Goal: Obtain resource: Obtain resource

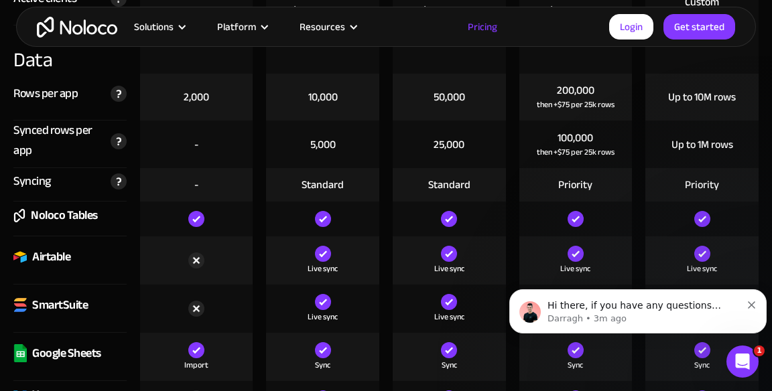
scroll to position [1971, 0]
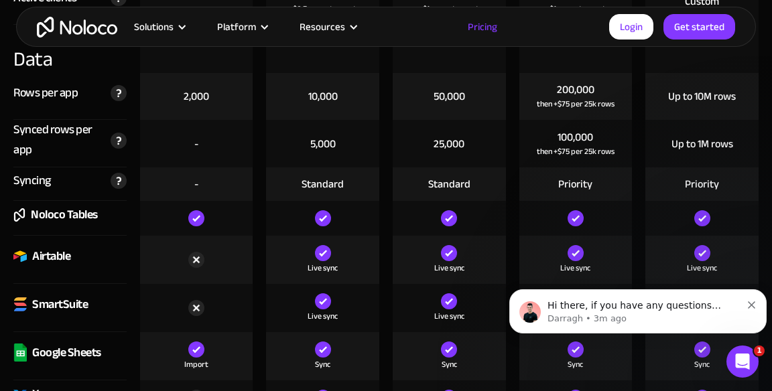
click at [117, 184] on img at bounding box center [119, 181] width 16 height 16
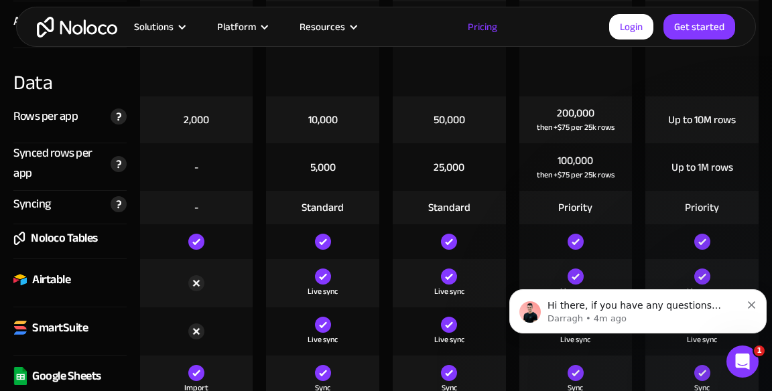
scroll to position [1948, 0]
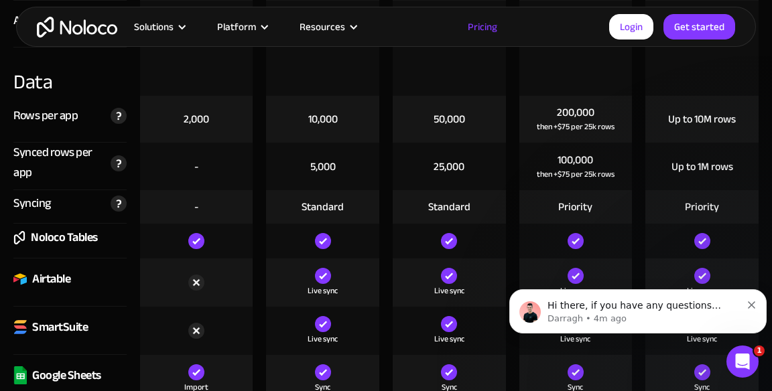
click at [339, 22] on div "Resources" at bounding box center [323, 26] width 46 height 17
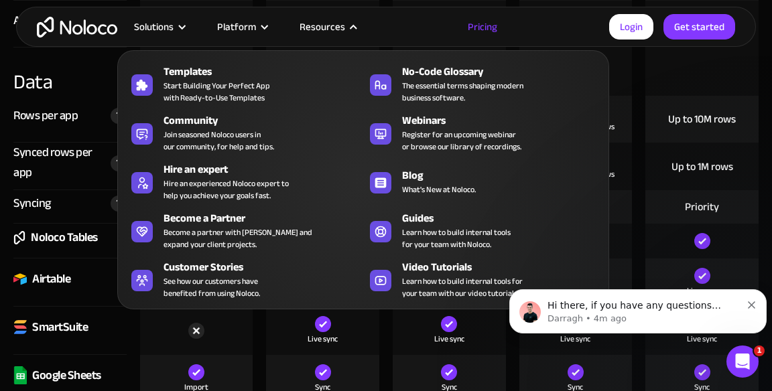
click at [192, 85] on span "Start Building Your Perfect App with Ready-to-Use Templates" at bounding box center [217, 92] width 107 height 24
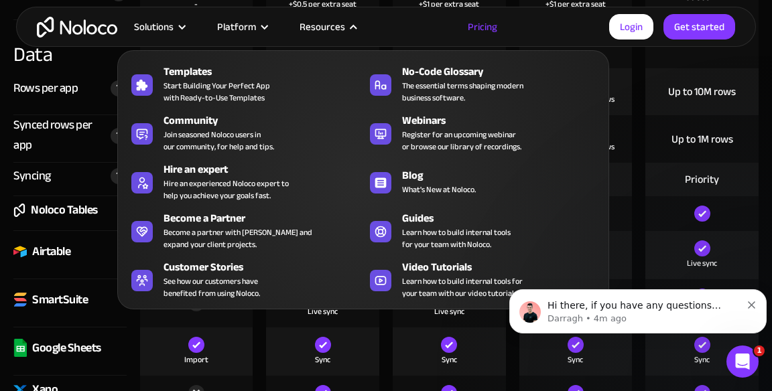
scroll to position [2012, 0]
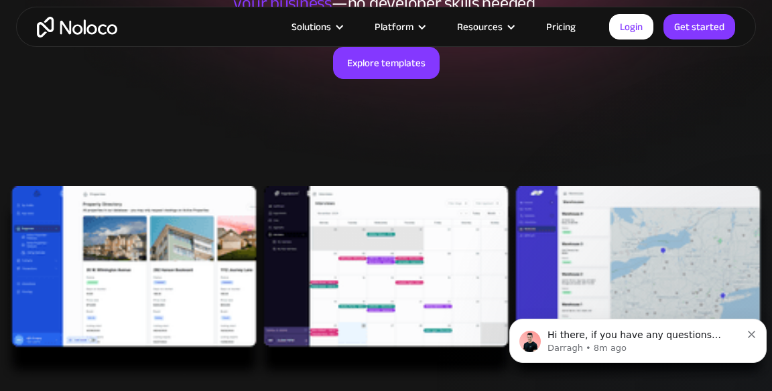
scroll to position [324, 0]
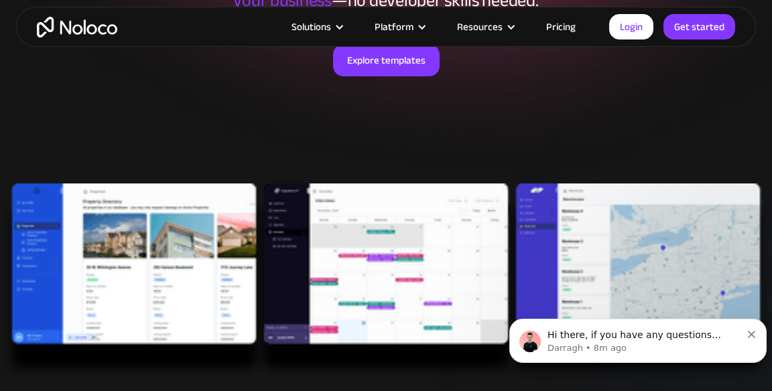
click at [770, 204] on img at bounding box center [386, 282] width 772 height 196
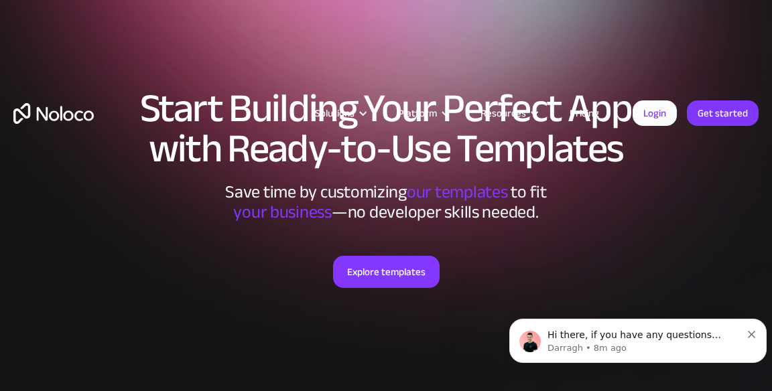
scroll to position [0, 0]
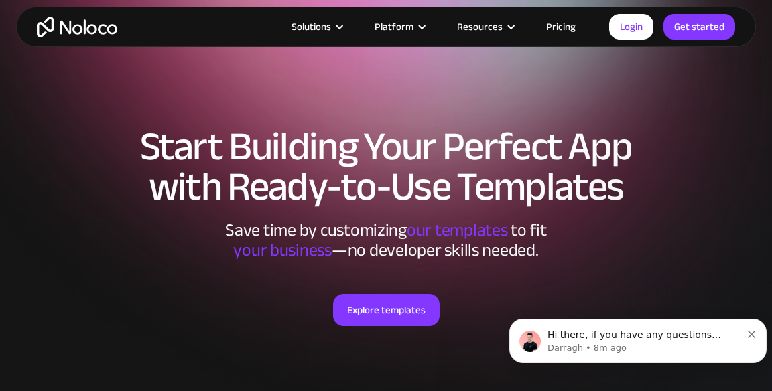
click at [395, 312] on link "Explore templates" at bounding box center [386, 310] width 107 height 32
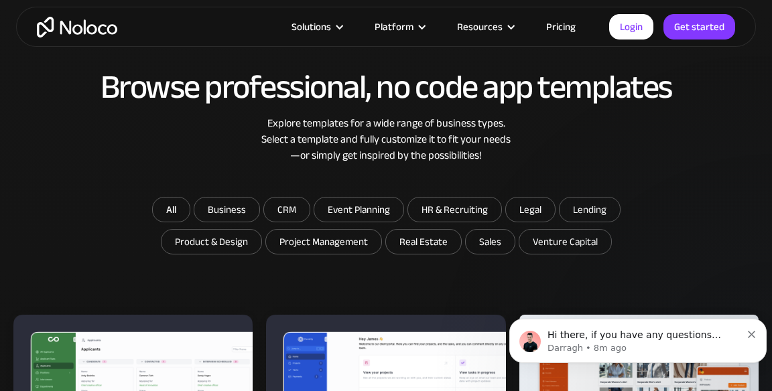
scroll to position [720, 0]
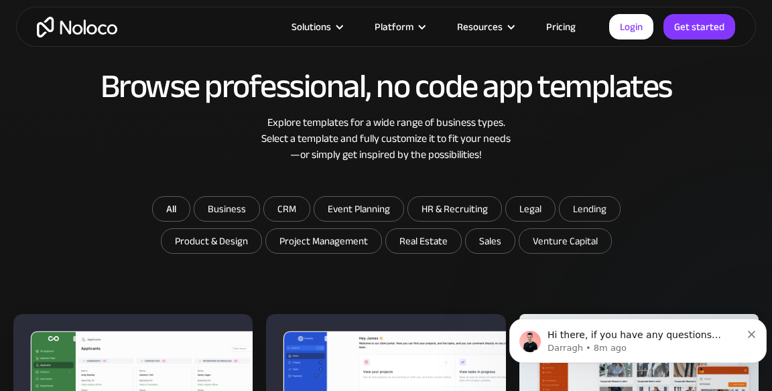
click at [223, 215] on input "Business" at bounding box center [226, 209] width 65 height 24
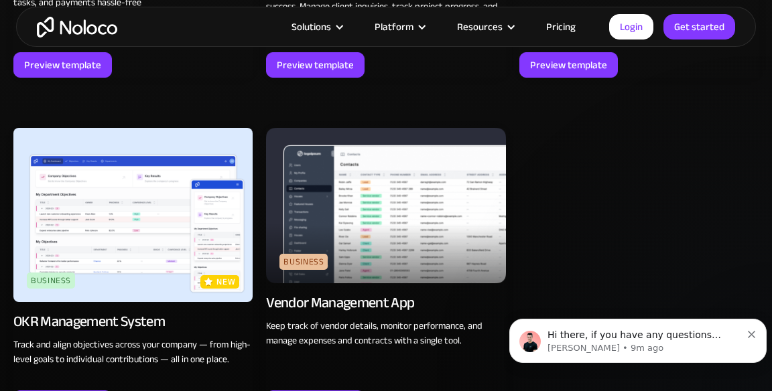
scroll to position [1260, 0]
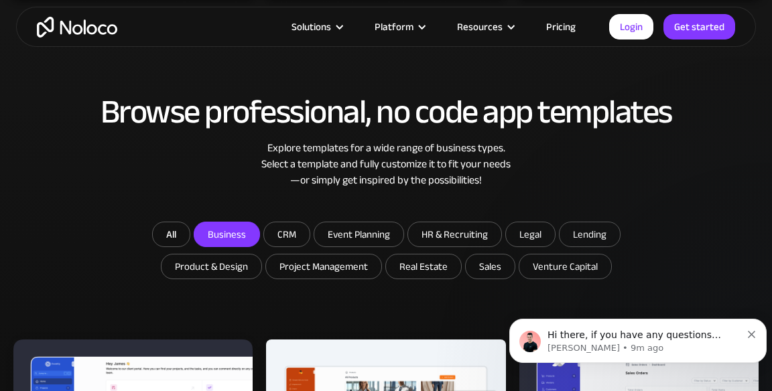
click at [174, 243] on link "All" at bounding box center [171, 234] width 38 height 25
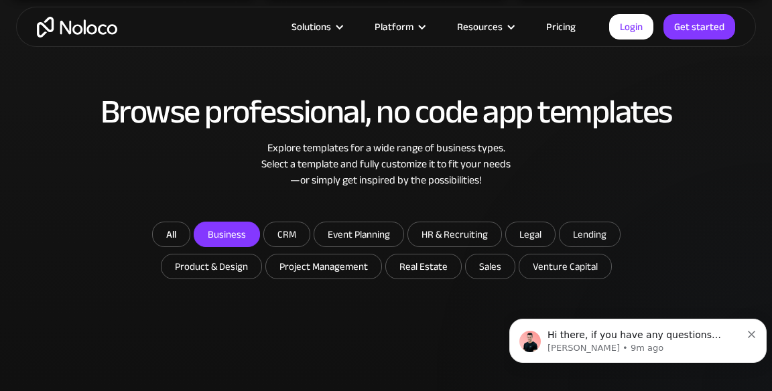
checkbox input "false"
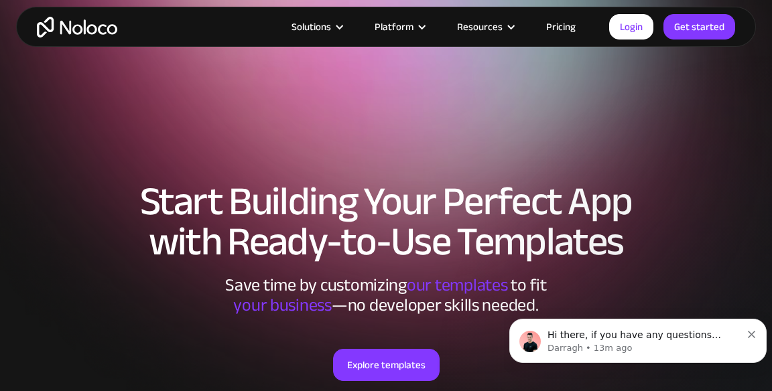
scroll to position [0, 0]
